Goal: Find specific page/section: Find specific page/section

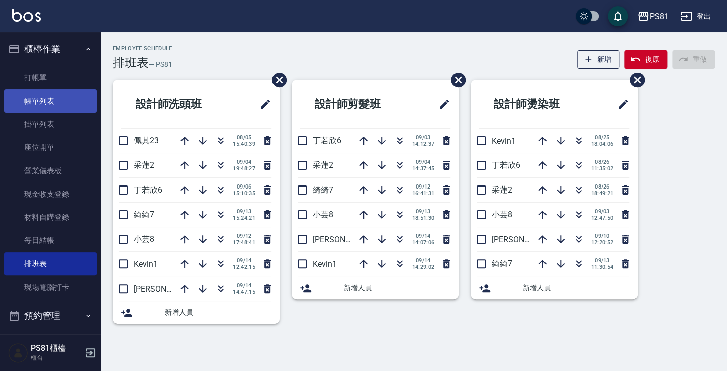
click at [24, 91] on link "帳單列表" at bounding box center [50, 101] width 93 height 23
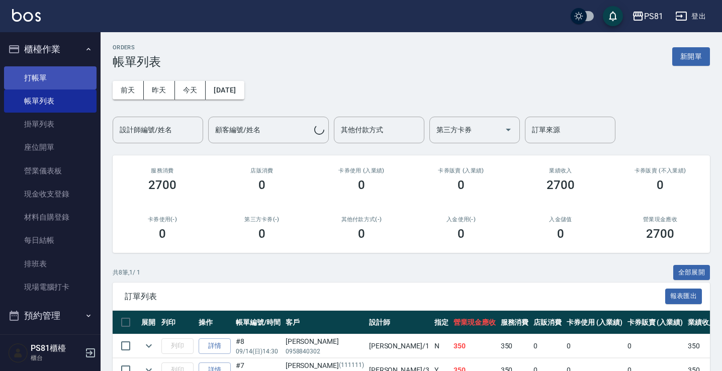
click at [33, 81] on link "打帳單" at bounding box center [50, 77] width 93 height 23
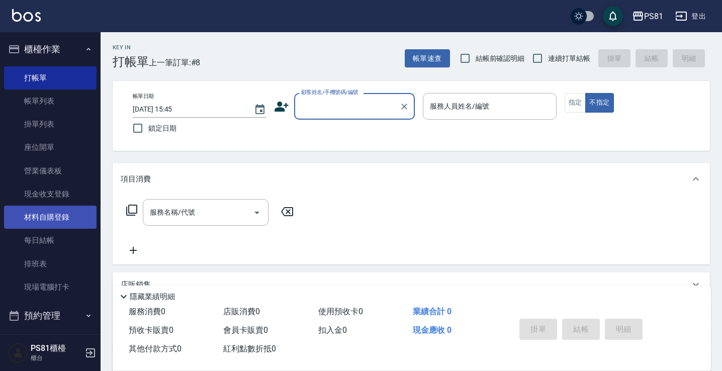
click at [55, 212] on link "材料自購登錄" at bounding box center [50, 217] width 93 height 23
